Goal: Information Seeking & Learning: Check status

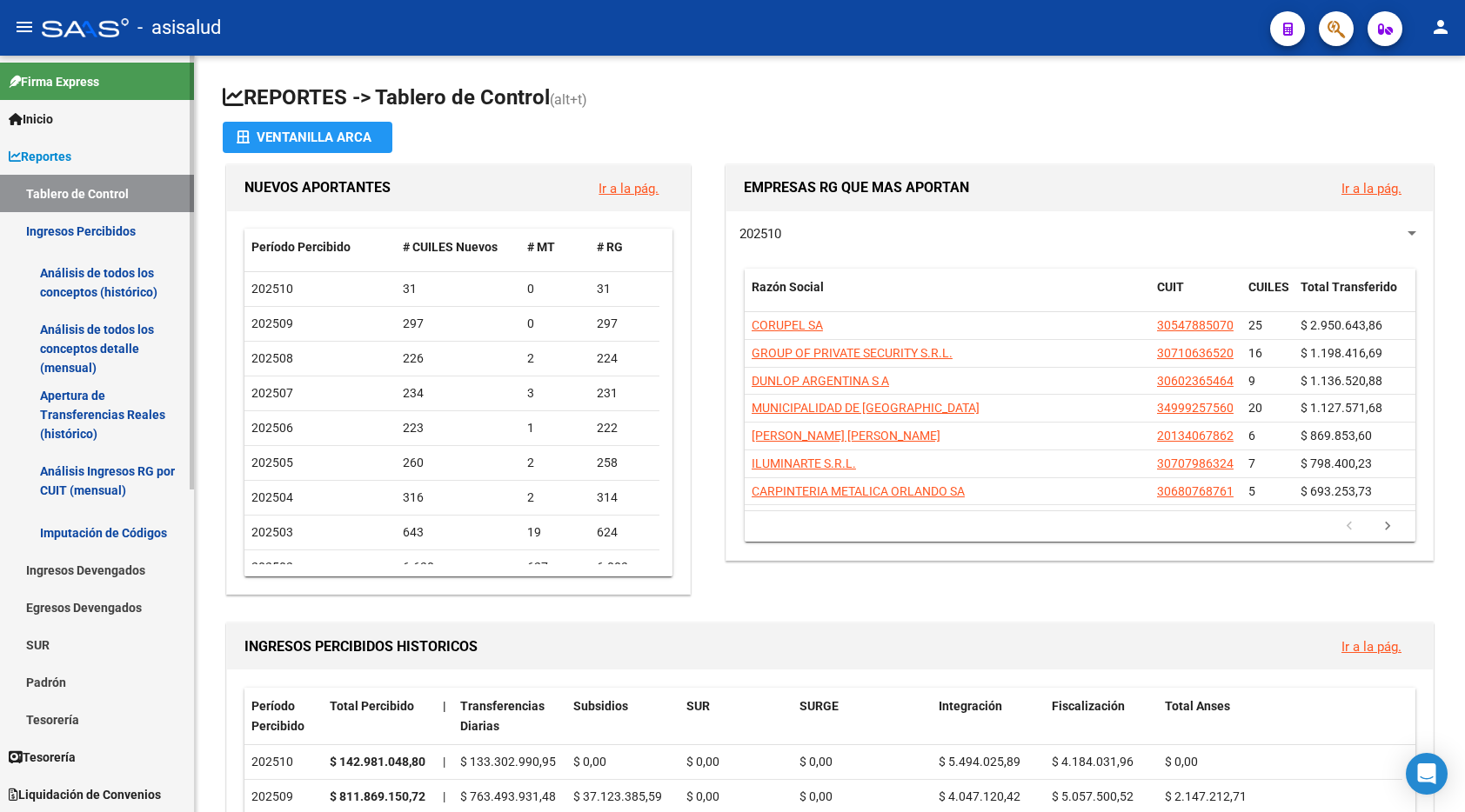
click at [98, 291] on link "Análisis de todos los conceptos (histórico)" at bounding box center [97, 283] width 194 height 66
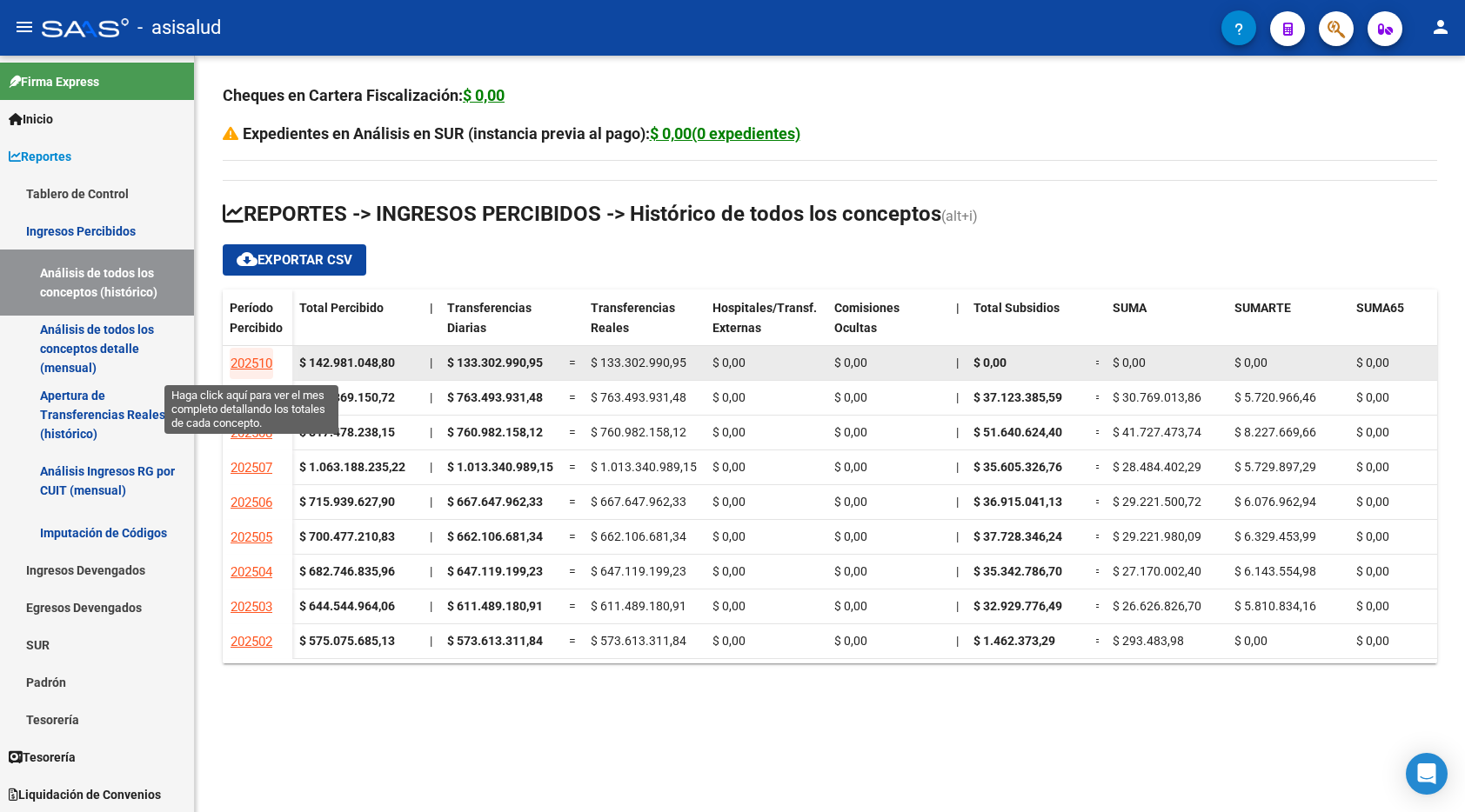
click at [251, 364] on span "202510" at bounding box center [251, 363] width 42 height 16
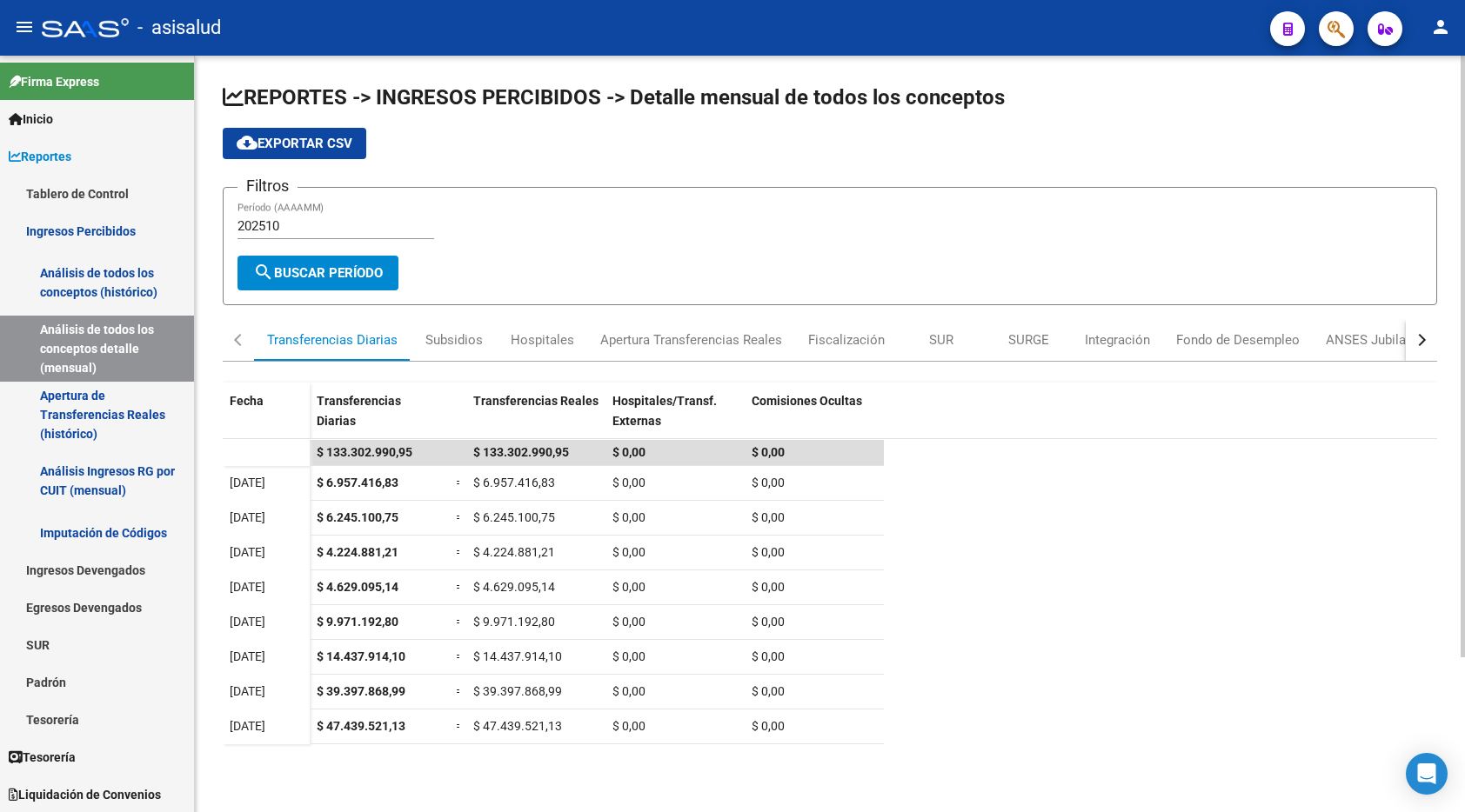
scroll to position [193, 0]
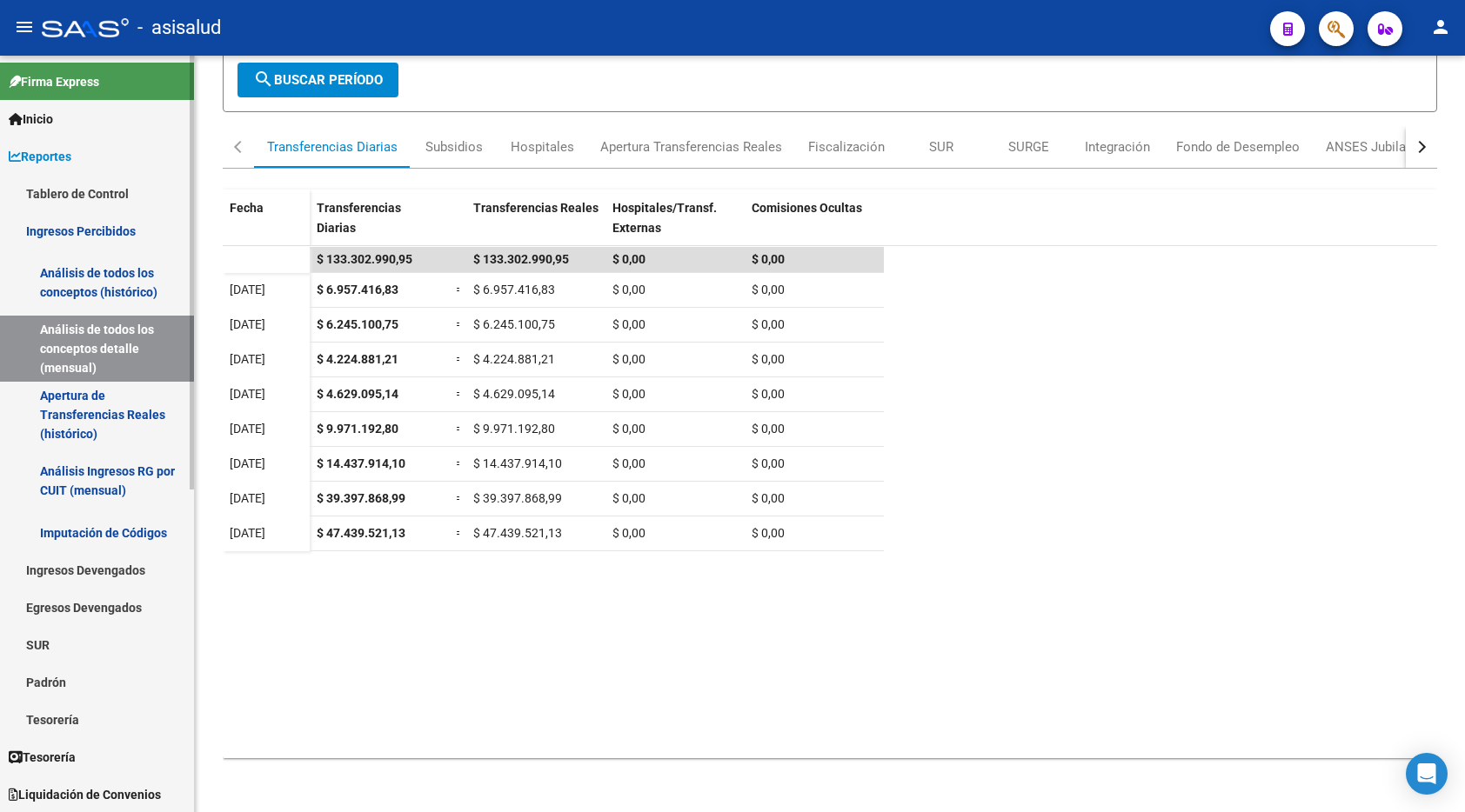
click at [100, 222] on link "Ingresos Percibidos" at bounding box center [97, 231] width 194 height 37
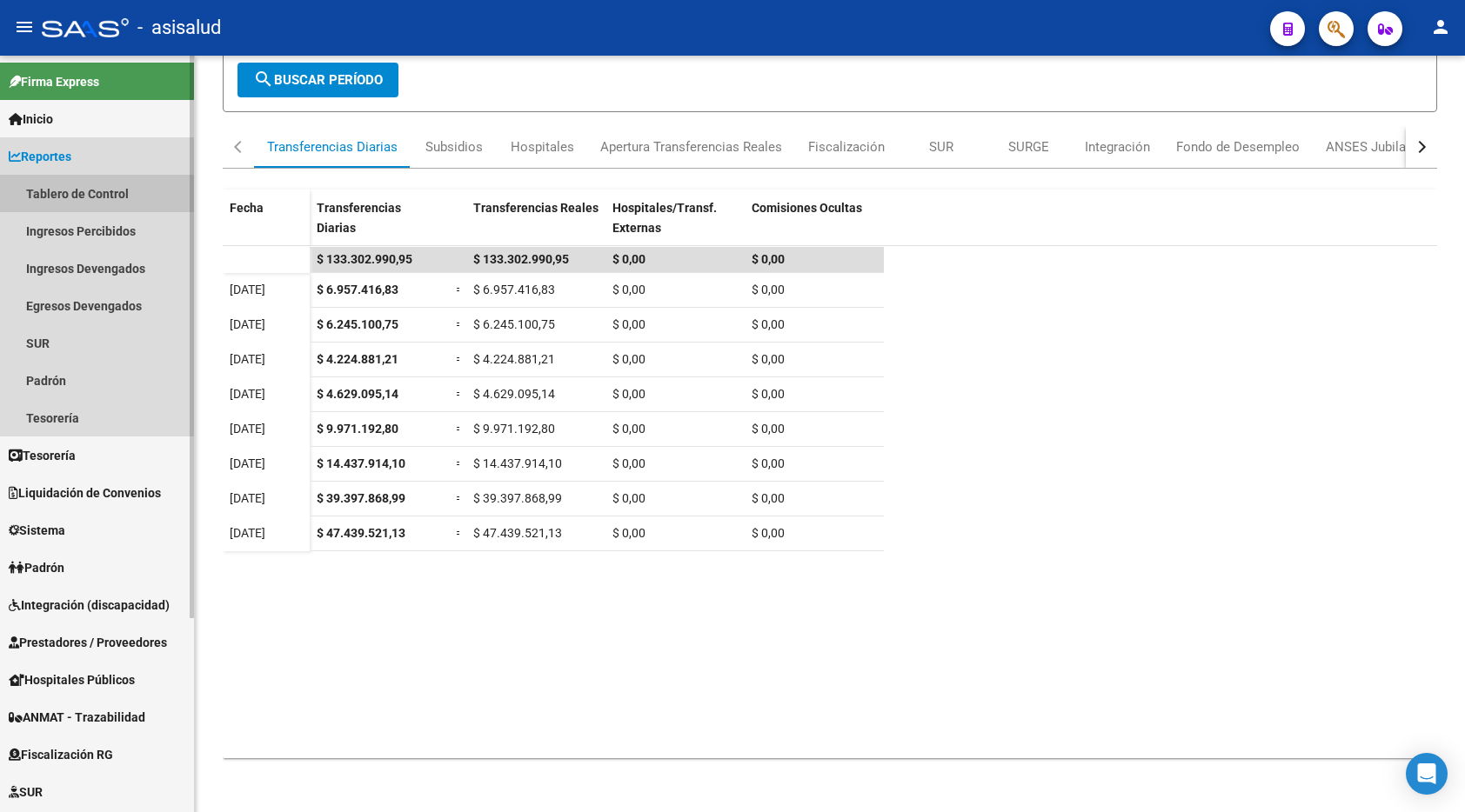
click at [65, 198] on link "Tablero de Control" at bounding box center [97, 194] width 194 height 37
